Goal: Find specific page/section: Find specific page/section

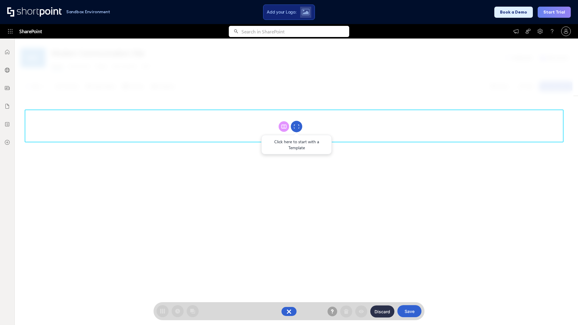
click at [296, 126] on circle at bounding box center [296, 126] width 11 height 11
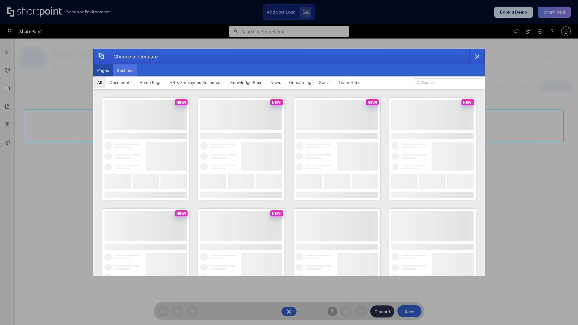
click at [125, 70] on button "Sections" at bounding box center [125, 70] width 24 height 12
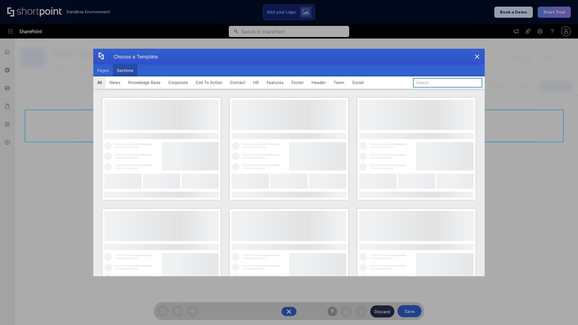
type input "Healthcare Header"
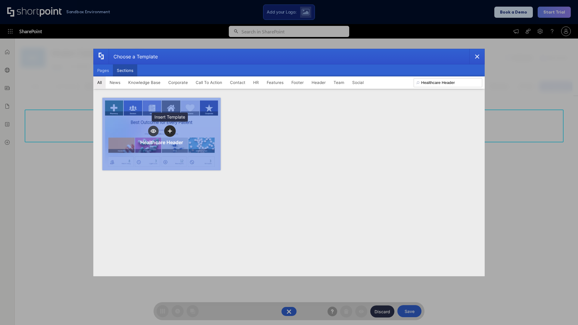
click at [170, 131] on icon "template selector" at bounding box center [170, 131] width 4 height 4
